Goal: Task Accomplishment & Management: Manage account settings

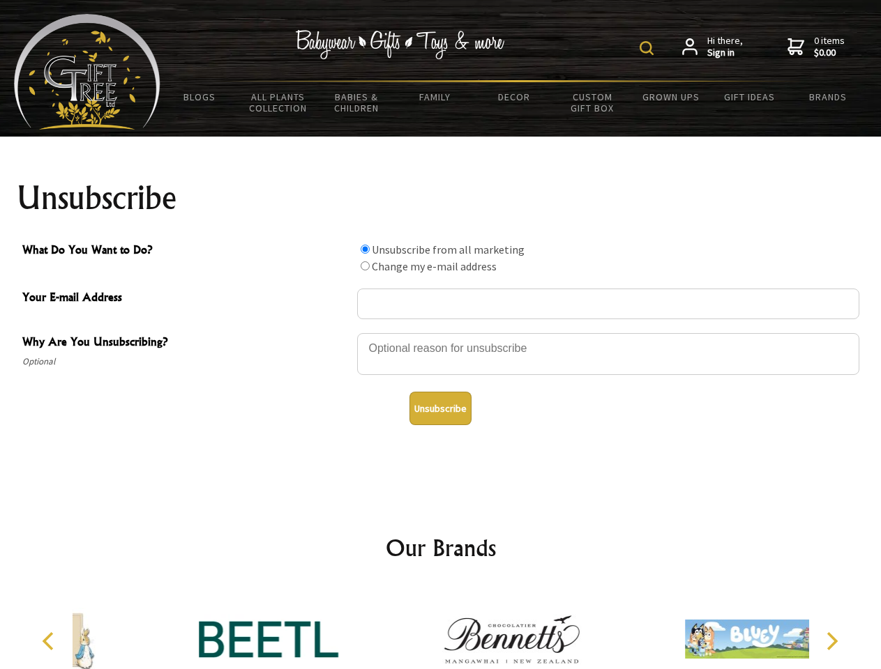
click at [648, 48] on img at bounding box center [646, 48] width 14 height 14
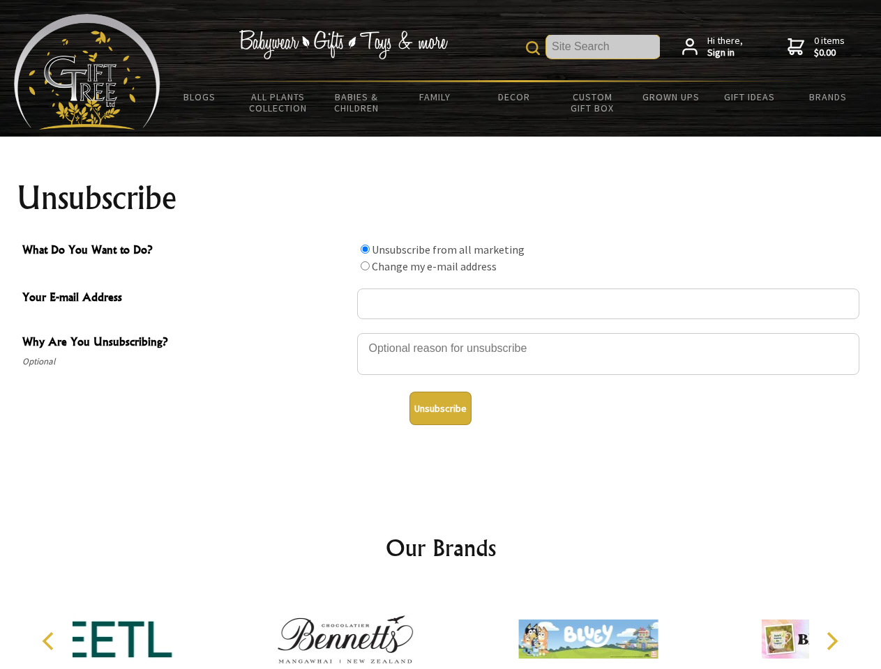
click at [441, 333] on div at bounding box center [608, 356] width 502 height 49
click at [365, 249] on input "What Do You Want to Do?" at bounding box center [364, 249] width 9 height 9
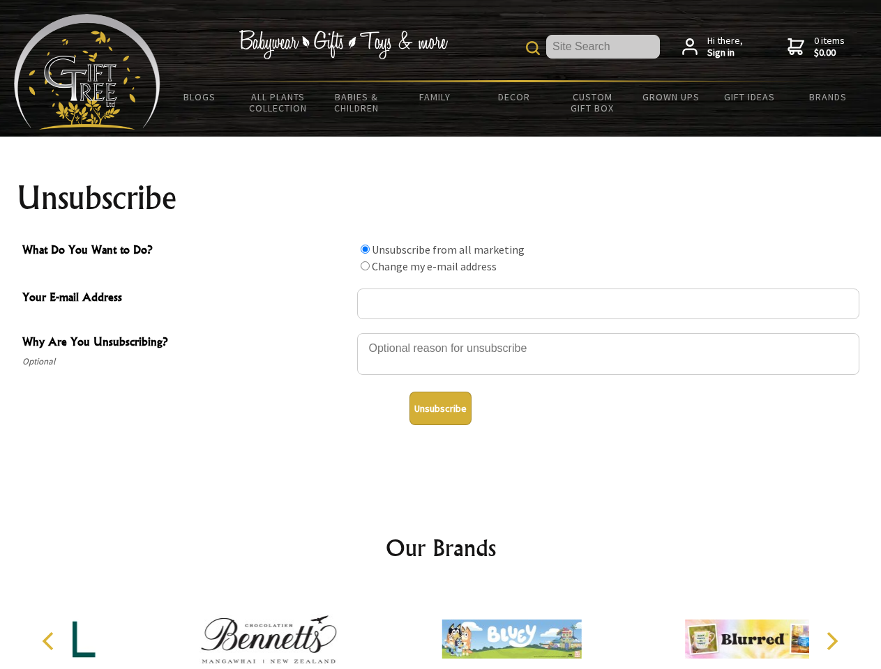
click at [365, 266] on input "What Do You Want to Do?" at bounding box center [364, 265] width 9 height 9
radio input "true"
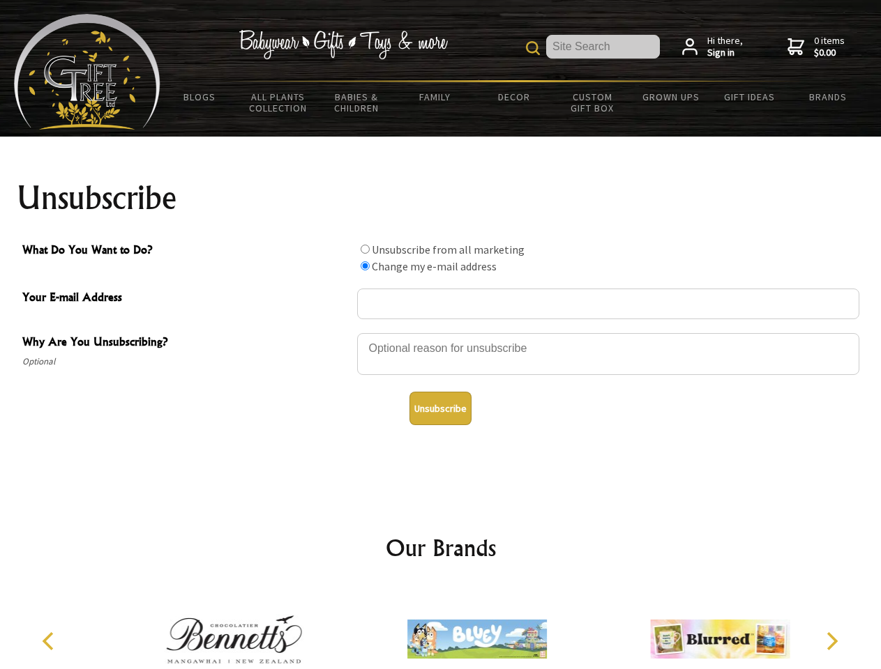
click at [440, 409] on button "Unsubscribe" at bounding box center [440, 408] width 62 height 33
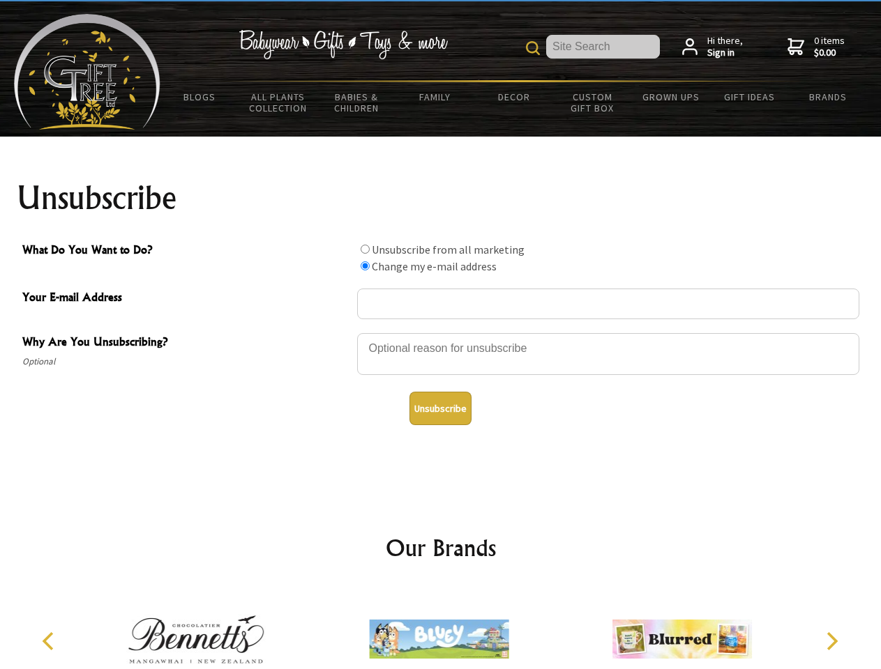
click at [441, 628] on img at bounding box center [438, 639] width 139 height 105
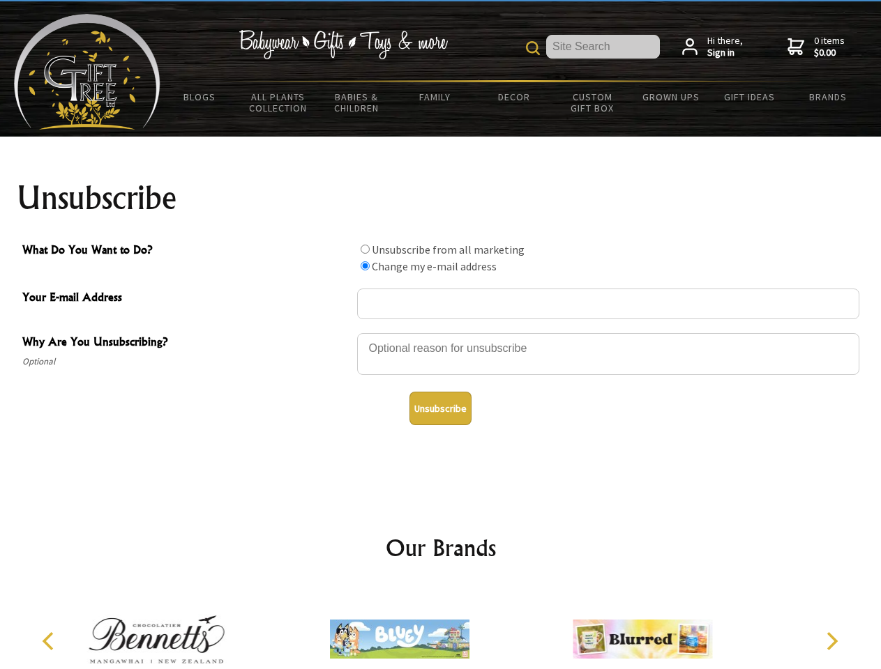
click at [50, 641] on icon "Previous" at bounding box center [49, 641] width 18 height 18
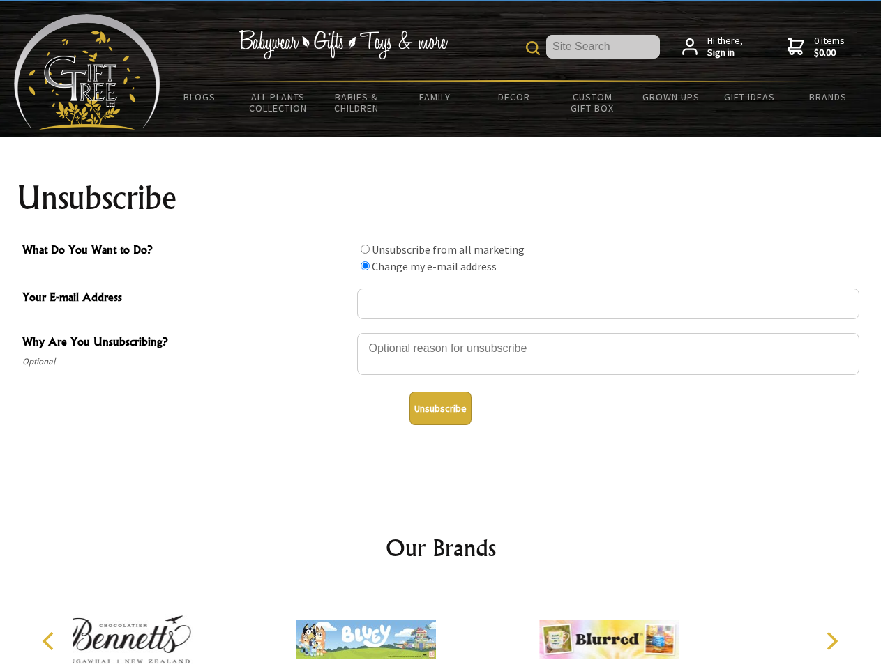
click at [831, 641] on icon "Next" at bounding box center [830, 641] width 18 height 18
